Goal: Information Seeking & Learning: Learn about a topic

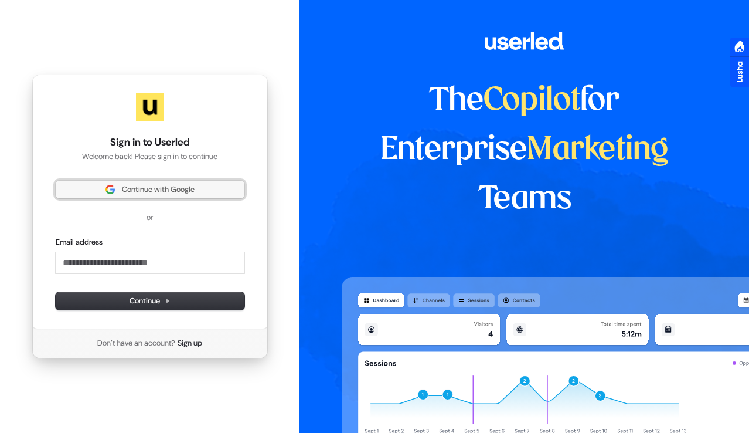
click at [180, 192] on span "Continue with Google" at bounding box center [158, 189] width 73 height 11
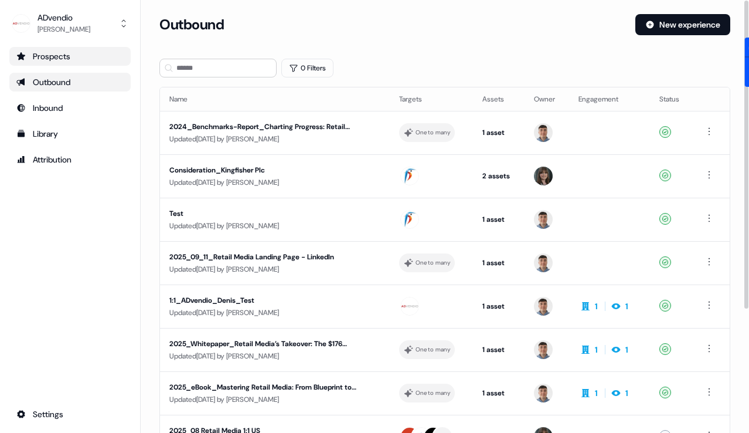
click at [43, 64] on link "Prospects" at bounding box center [69, 56] width 121 height 19
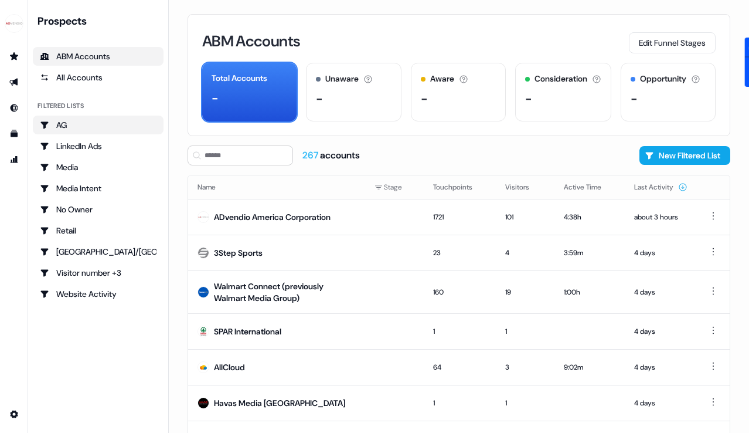
click at [109, 126] on div "AG" at bounding box center [98, 125] width 117 height 12
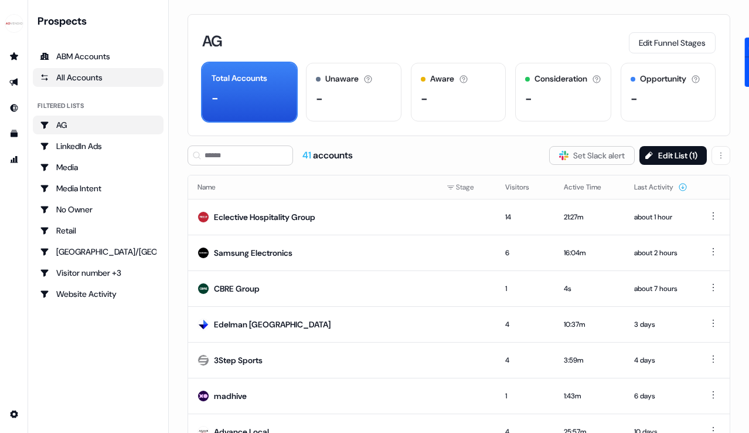
click at [86, 77] on div "All Accounts" at bounding box center [98, 78] width 117 height 12
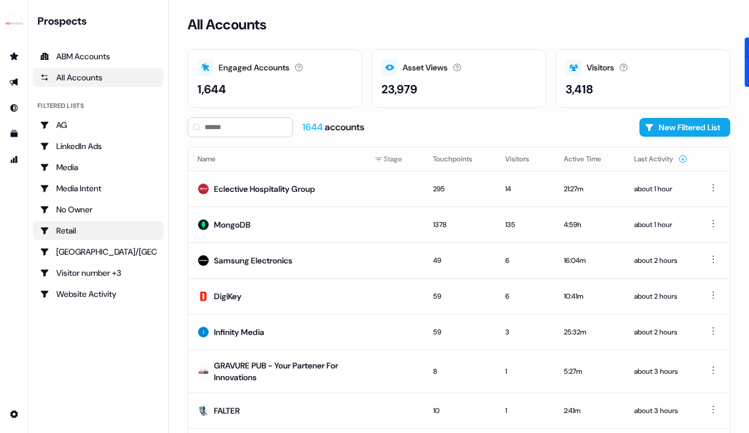
click at [70, 229] on div "Retail" at bounding box center [98, 231] width 117 height 12
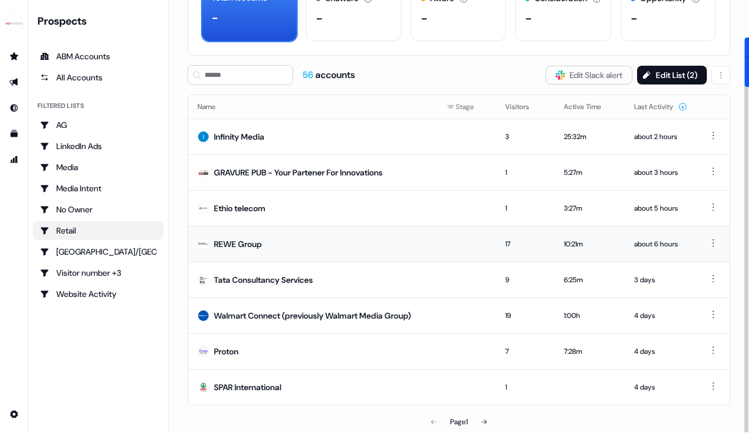
scroll to position [80, 0]
click at [71, 55] on div "ABM Accounts" at bounding box center [98, 56] width 117 height 12
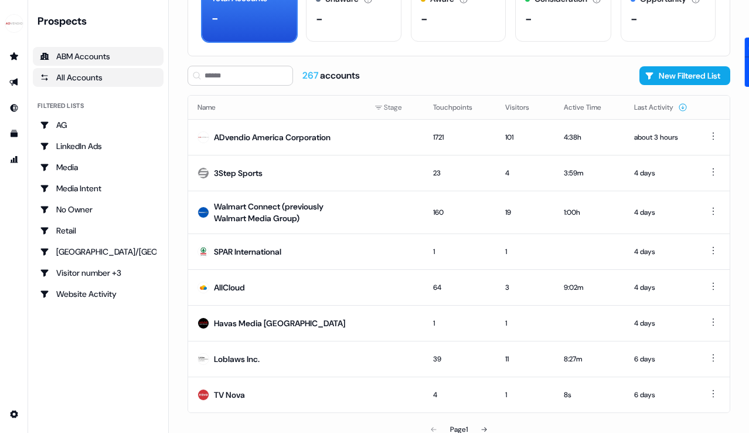
click at [70, 81] on div "All Accounts" at bounding box center [98, 78] width 117 height 12
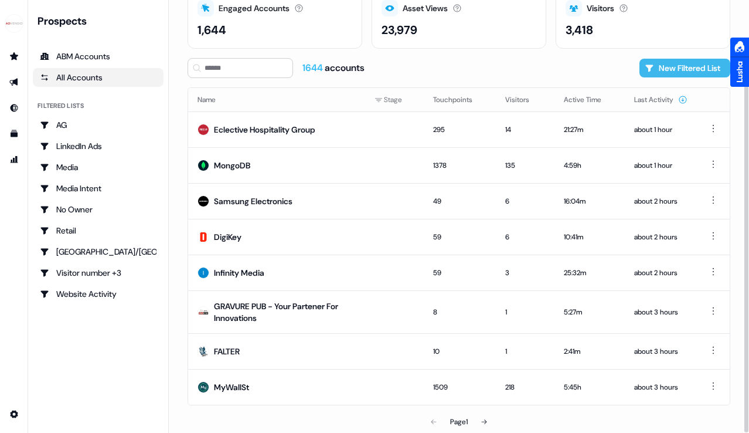
click at [663, 71] on button "New Filtered List" at bounding box center [685, 68] width 91 height 19
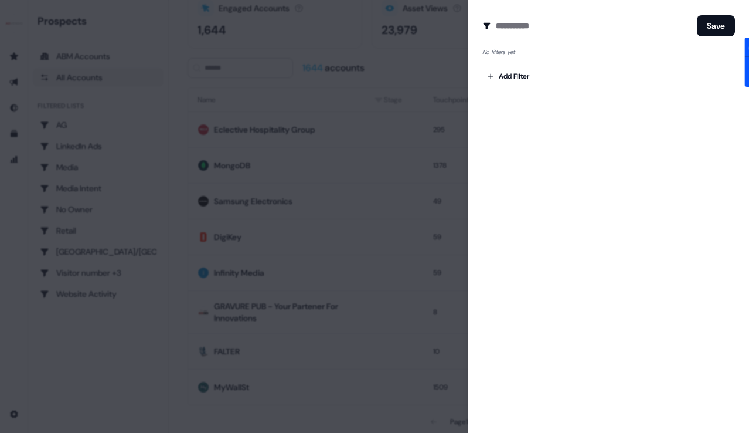
click at [293, 113] on div at bounding box center [374, 216] width 749 height 433
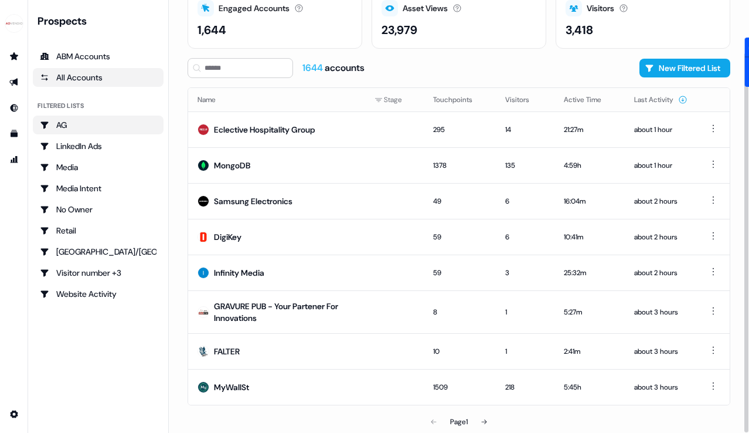
click at [79, 125] on div "AG" at bounding box center [98, 125] width 117 height 12
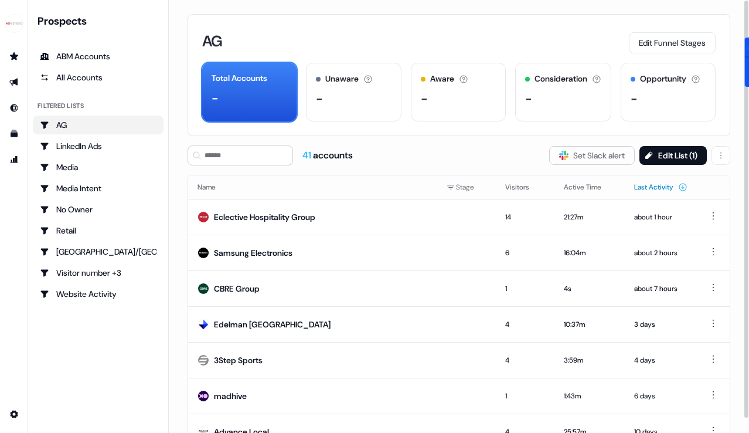
click at [645, 189] on button "Last Activity" at bounding box center [660, 186] width 53 height 21
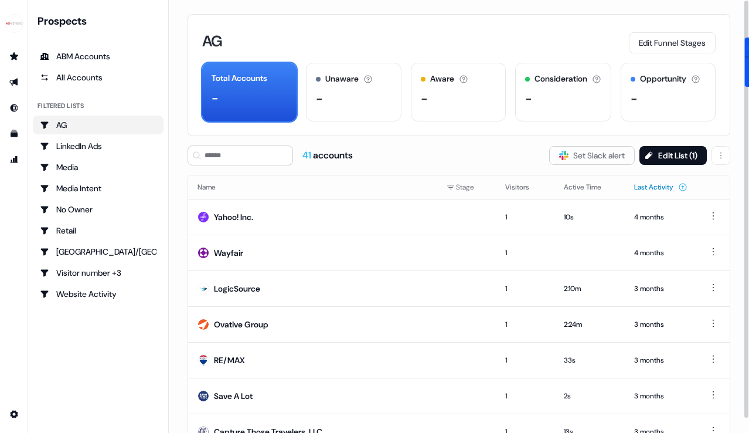
click at [644, 189] on button "Last Activity" at bounding box center [660, 186] width 53 height 21
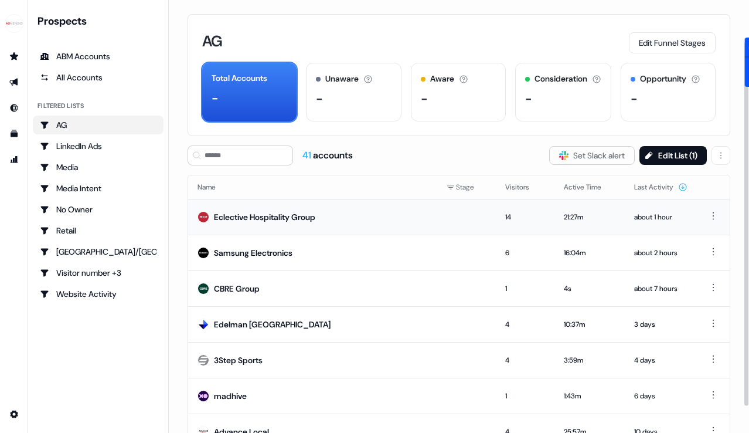
scroll to position [80, 0]
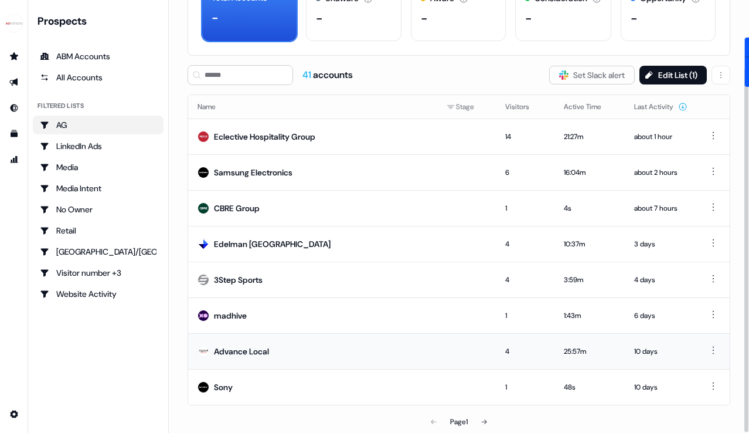
click at [247, 346] on div "Advance Local" at bounding box center [241, 351] width 55 height 12
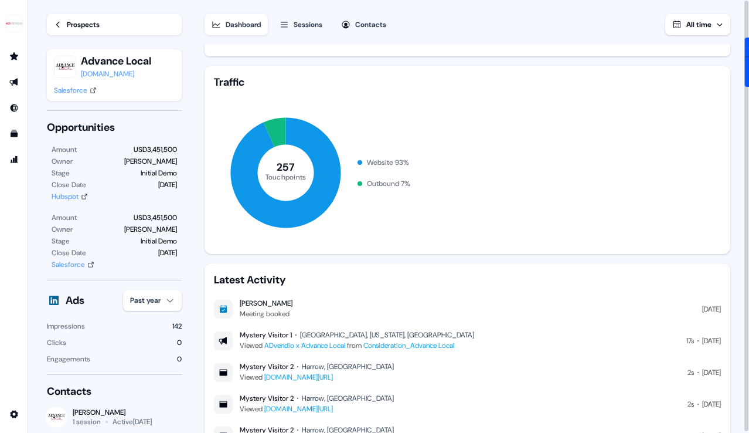
scroll to position [247, 0]
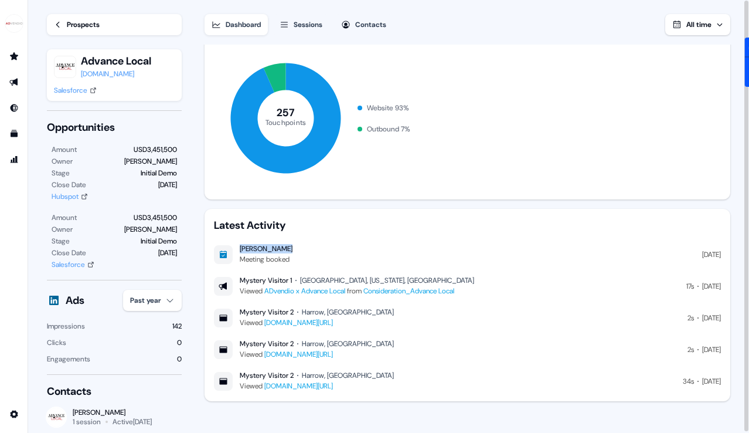
drag, startPoint x: 284, startPoint y: 247, endPoint x: 239, endPoint y: 246, distance: 45.7
click at [239, 246] on div "Lindsay Kiley Meeting booked" at bounding box center [253, 254] width 79 height 21
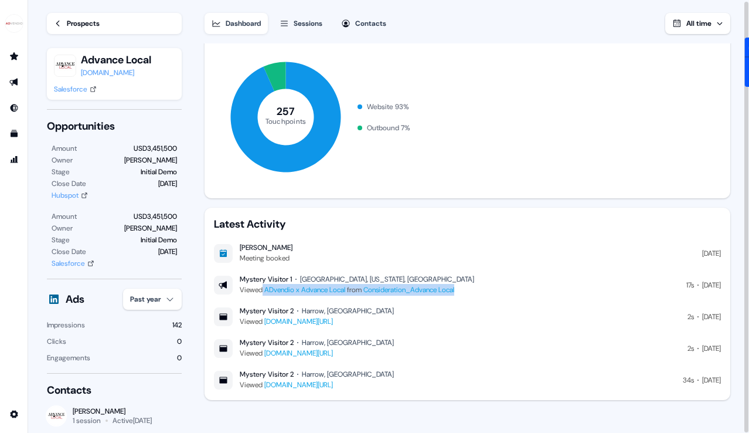
drag, startPoint x: 481, startPoint y: 288, endPoint x: 261, endPoint y: 287, distance: 219.9
click at [261, 287] on div "Mystery Visitor 1 Plainfield, Illinois, US Viewed ADvendio x Advance Local from…" at bounding box center [467, 284] width 507 height 21
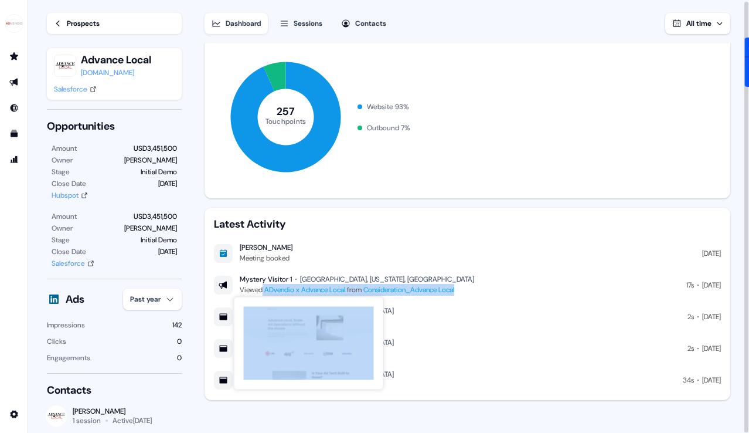
click at [332, 289] on link "ADvendio x Advance Local" at bounding box center [304, 289] width 81 height 9
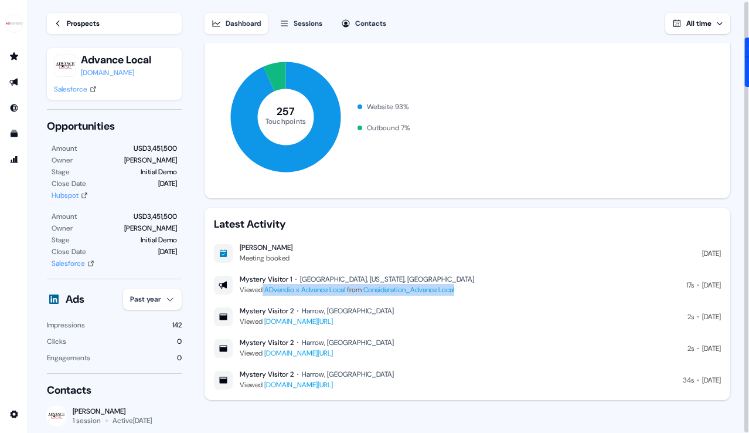
click at [56, 23] on icon at bounding box center [58, 24] width 4 height 6
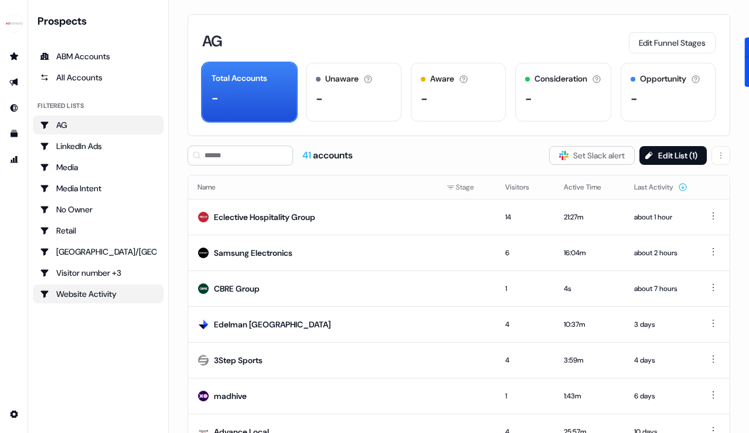
click at [85, 293] on div "Website Activity" at bounding box center [98, 294] width 117 height 12
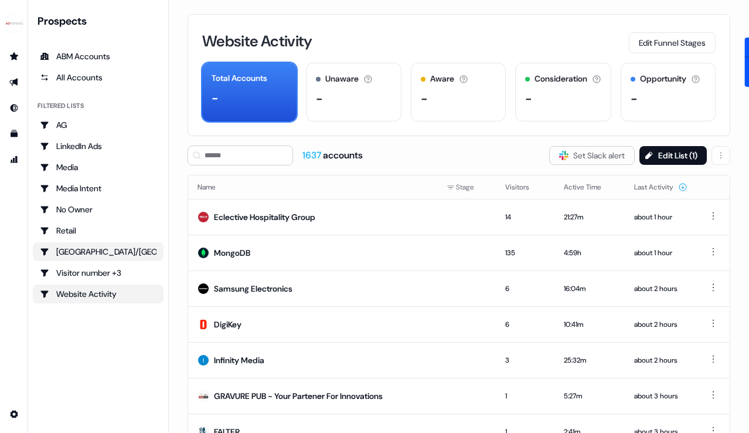
click at [85, 252] on div "[GEOGRAPHIC_DATA]/[GEOGRAPHIC_DATA]" at bounding box center [98, 252] width 117 height 12
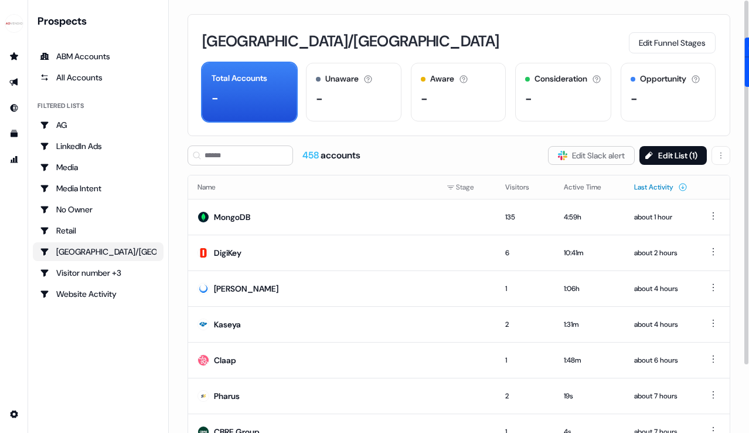
click at [658, 188] on button "Last Activity" at bounding box center [660, 186] width 53 height 21
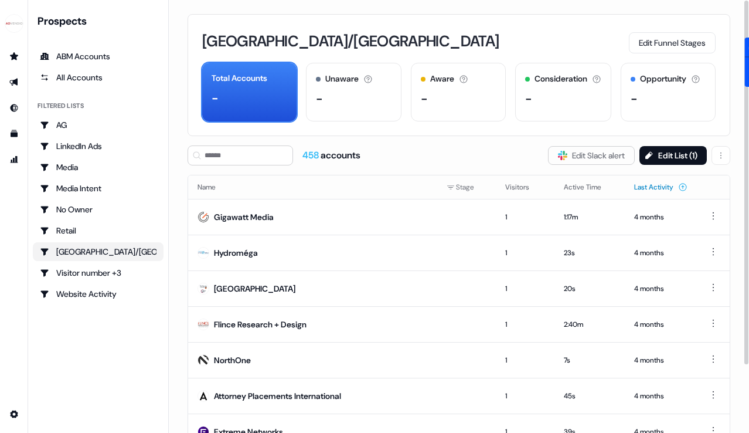
click at [658, 188] on button "Last Activity" at bounding box center [660, 186] width 53 height 21
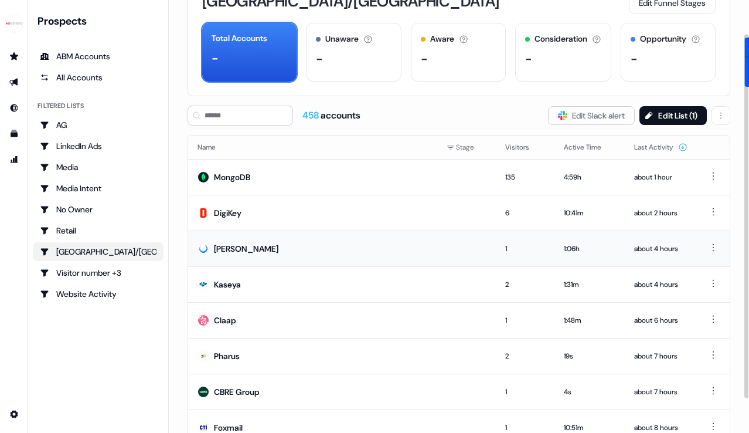
scroll to position [80, 0]
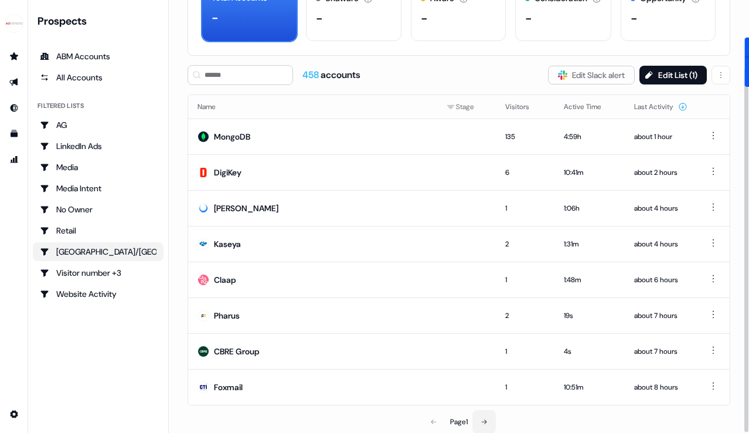
click at [487, 422] on icon at bounding box center [484, 421] width 5 height 5
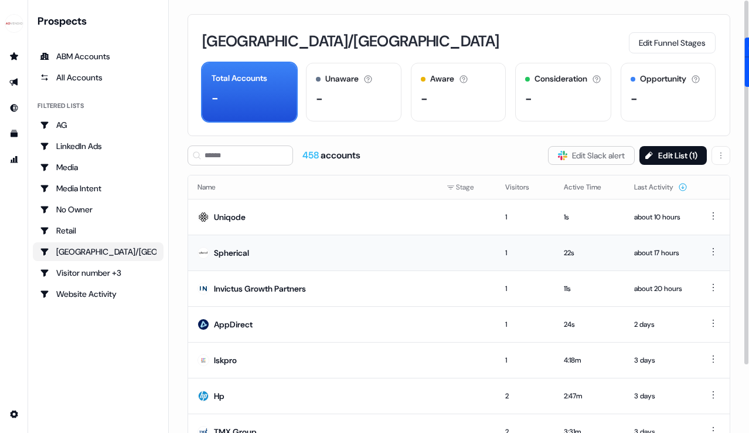
scroll to position [80, 0]
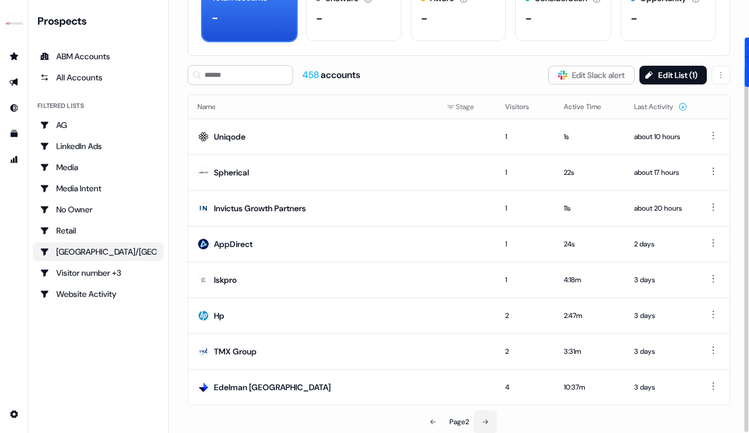
click at [487, 424] on icon at bounding box center [485, 421] width 7 height 7
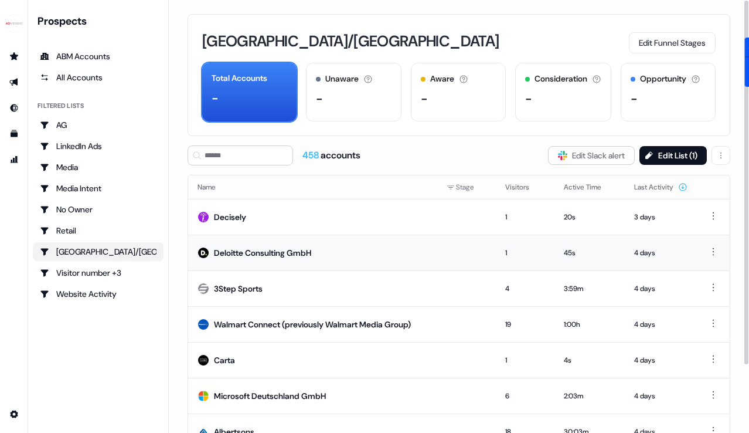
scroll to position [80, 0]
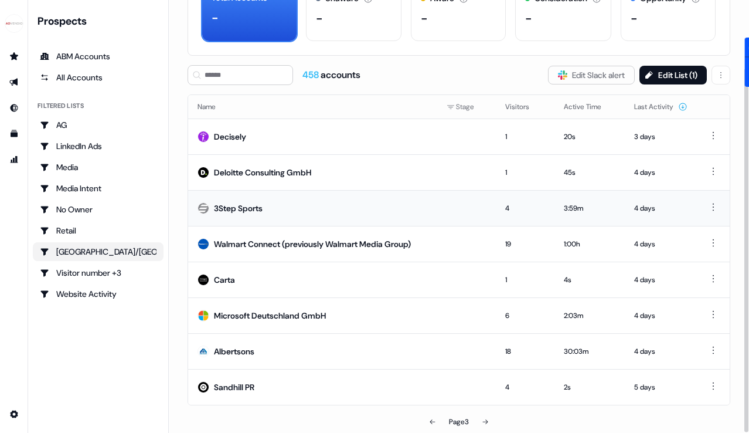
click at [256, 205] on div "3Step Sports" at bounding box center [238, 208] width 49 height 12
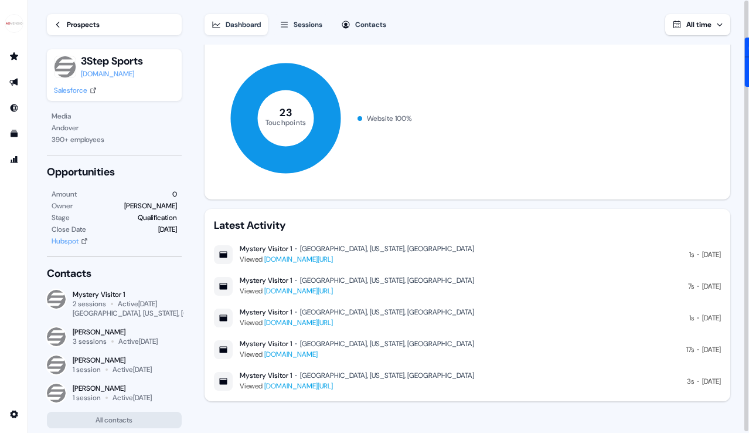
scroll to position [1, 0]
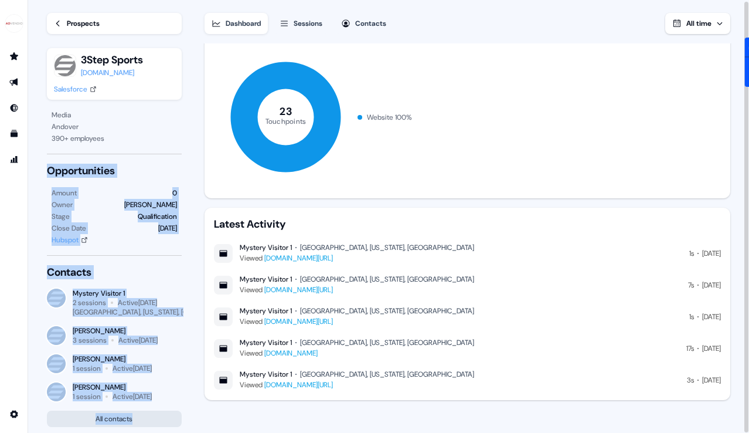
drag, startPoint x: 30, startPoint y: 255, endPoint x: 180, endPoint y: 416, distance: 219.9
click at [180, 416] on div "Prospects 3Step Sports [DOMAIN_NAME] Salesforce Media Andover 390 + employees O…" at bounding box center [105, 215] width 155 height 433
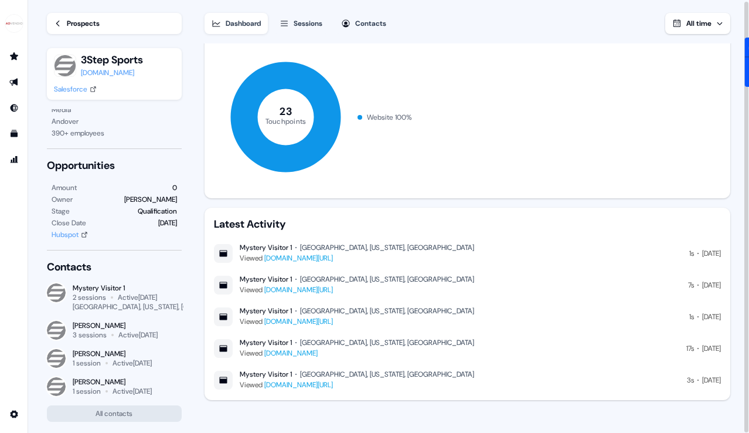
drag, startPoint x: 129, startPoint y: 375, endPoint x: 81, endPoint y: 374, distance: 47.5
click at [81, 374] on div "Contacts Mystery Visitor 1 2 sessions Active [DATE] [GEOGRAPHIC_DATA], [US_STAT…" at bounding box center [114, 341] width 135 height 162
click at [99, 382] on div "[PERSON_NAME]" at bounding box center [112, 381] width 79 height 9
click at [99, 384] on div "[PERSON_NAME]" at bounding box center [112, 381] width 79 height 9
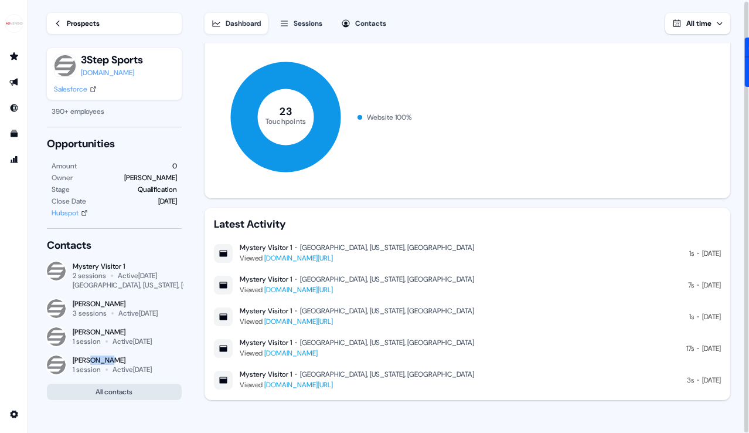
click at [104, 390] on button "All contacts" at bounding box center [114, 391] width 135 height 16
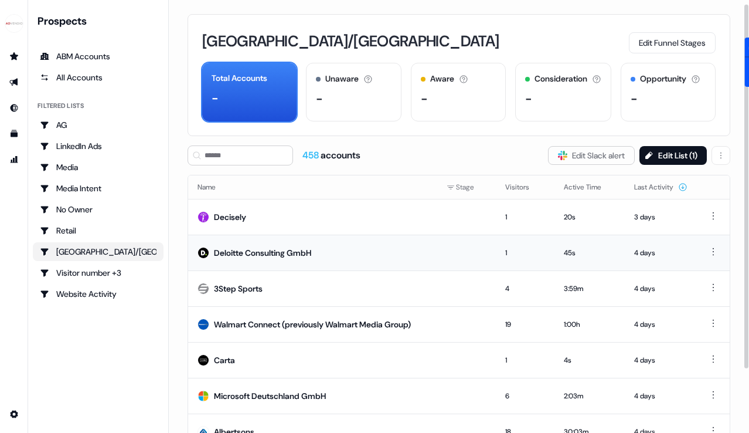
scroll to position [80, 0]
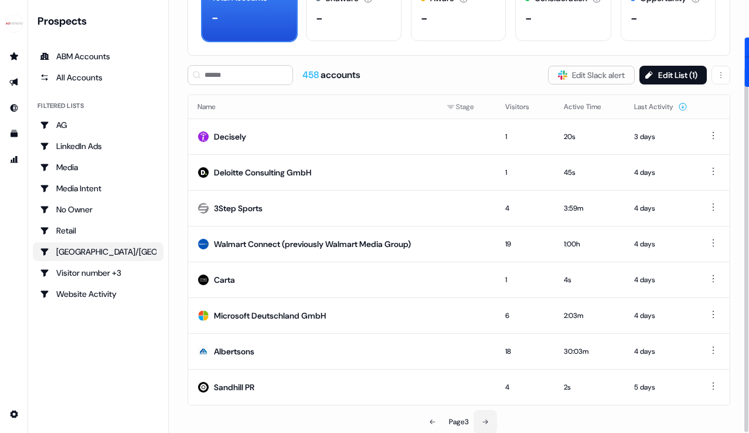
click at [484, 426] on button at bounding box center [485, 421] width 23 height 23
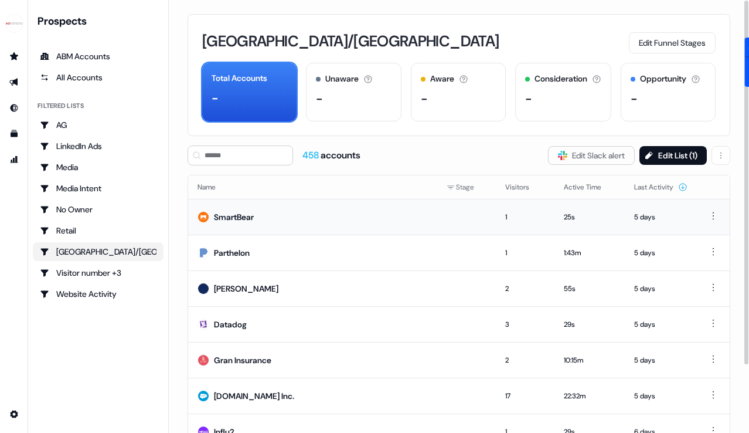
scroll to position [80, 0]
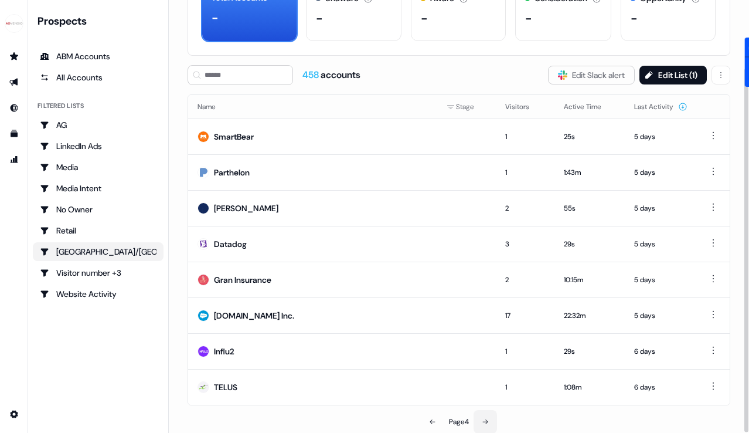
click at [482, 421] on button at bounding box center [485, 421] width 23 height 23
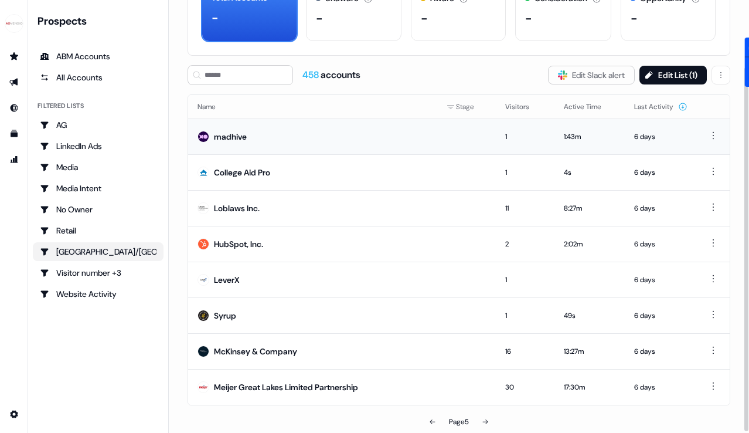
scroll to position [76, 0]
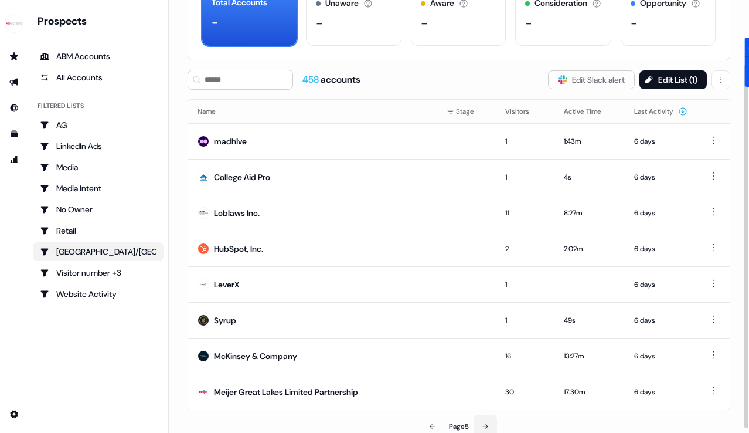
click at [489, 426] on icon at bounding box center [485, 426] width 7 height 7
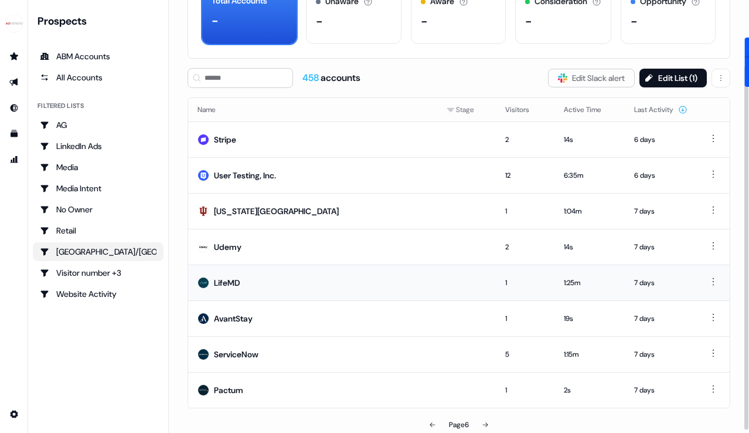
scroll to position [80, 0]
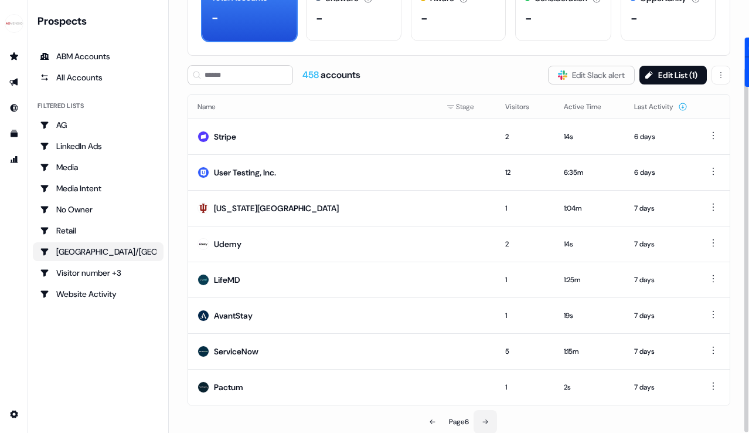
click at [487, 424] on icon at bounding box center [485, 421] width 7 height 7
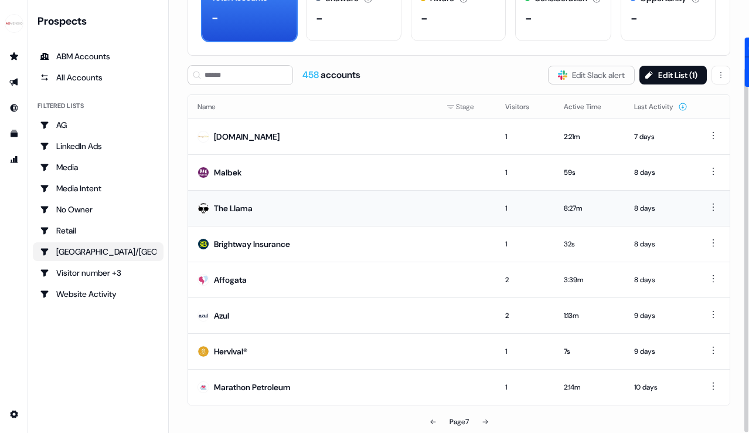
scroll to position [80, 0]
click at [487, 419] on icon at bounding box center [485, 422] width 7 height 7
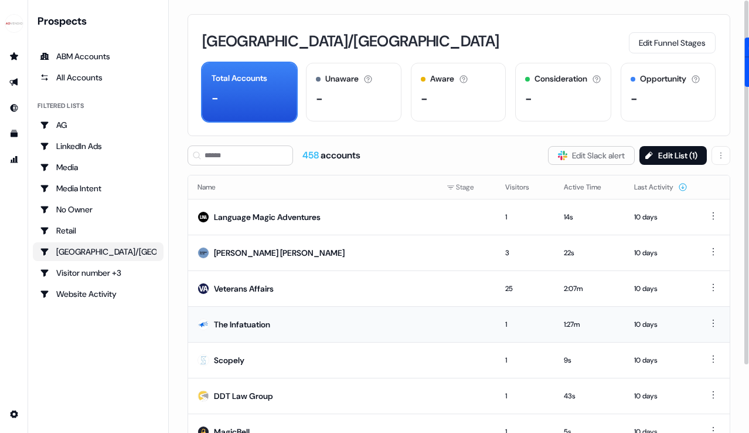
scroll to position [80, 0]
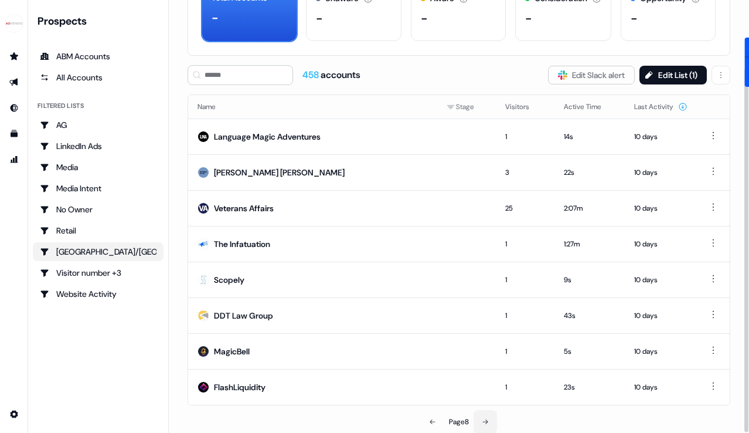
click at [488, 420] on icon at bounding box center [485, 421] width 7 height 7
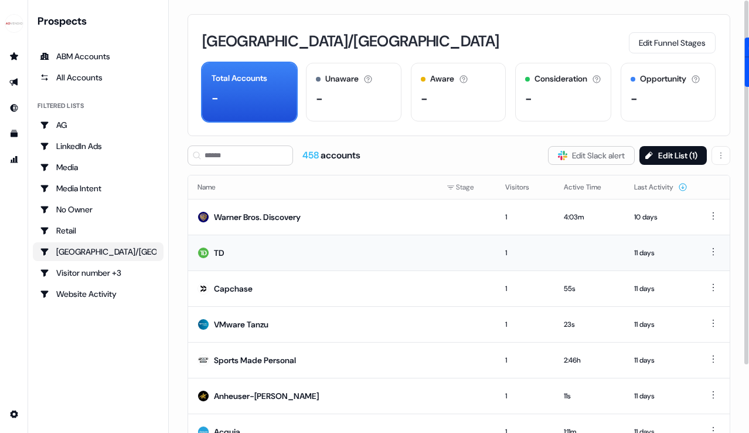
scroll to position [80, 0]
